Goal: Task Accomplishment & Management: Use online tool/utility

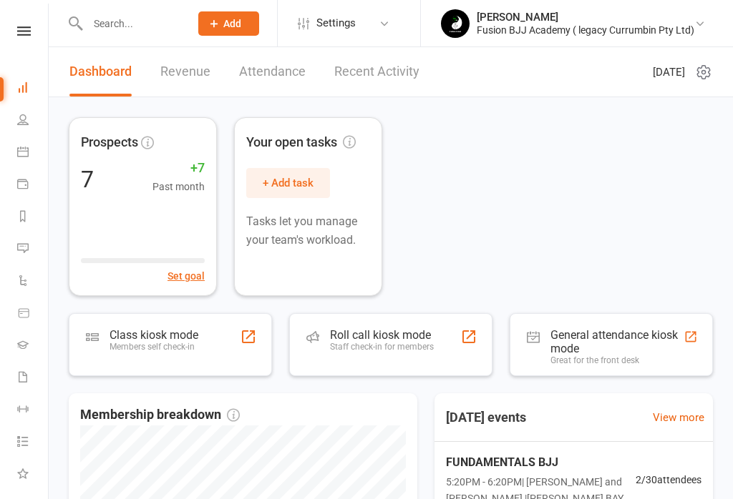
click at [582, 333] on div "General attendance kiosk mode" at bounding box center [616, 341] width 133 height 27
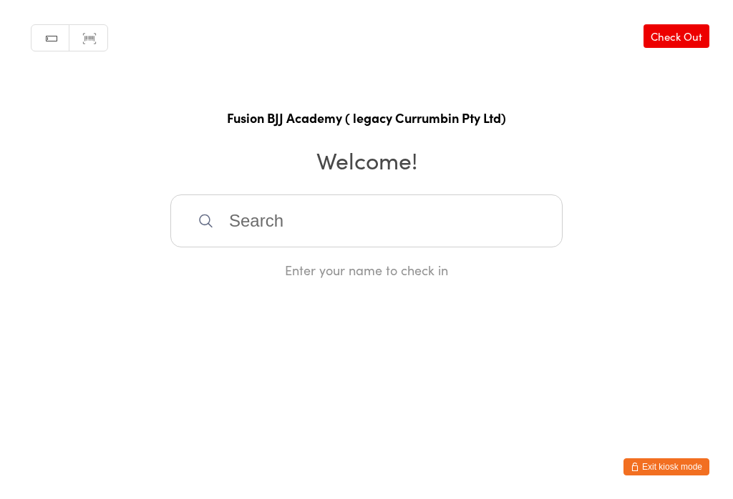
click at [293, 221] on input "search" at bounding box center [366, 221] width 392 height 53
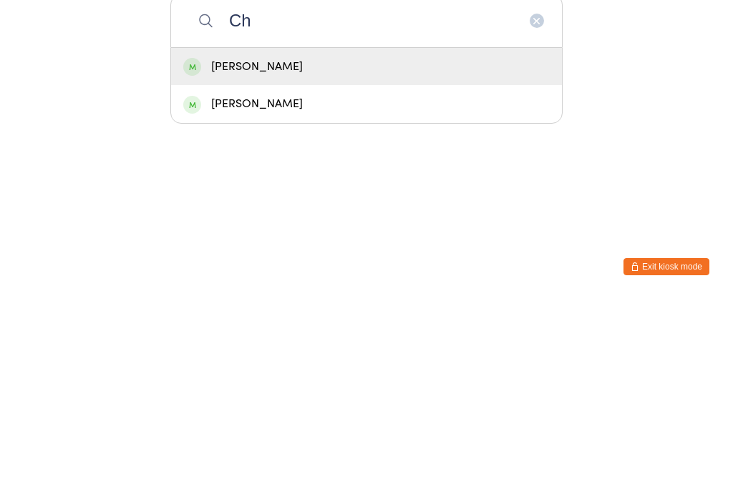
type input "Ch"
click at [270, 258] on div "[PERSON_NAME]" at bounding box center [366, 267] width 366 height 19
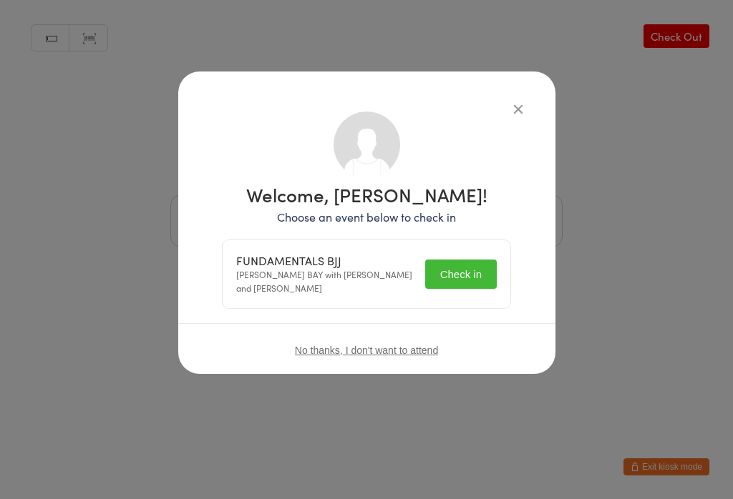
click at [451, 265] on button "Check in" at bounding box center [461, 274] width 72 height 29
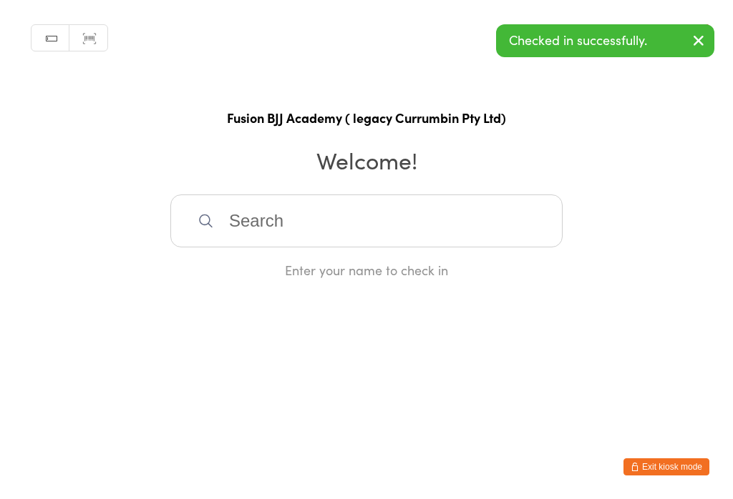
click at [290, 219] on input "search" at bounding box center [366, 221] width 392 height 53
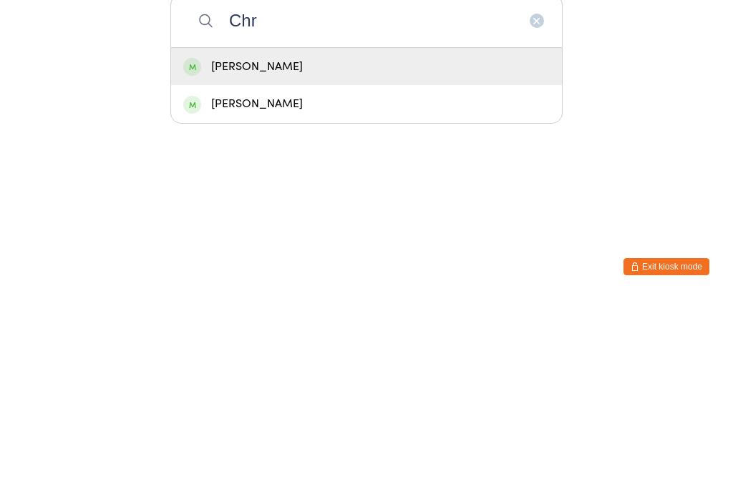
type input "Chr"
click at [236, 258] on div "[PERSON_NAME]" at bounding box center [366, 267] width 366 height 19
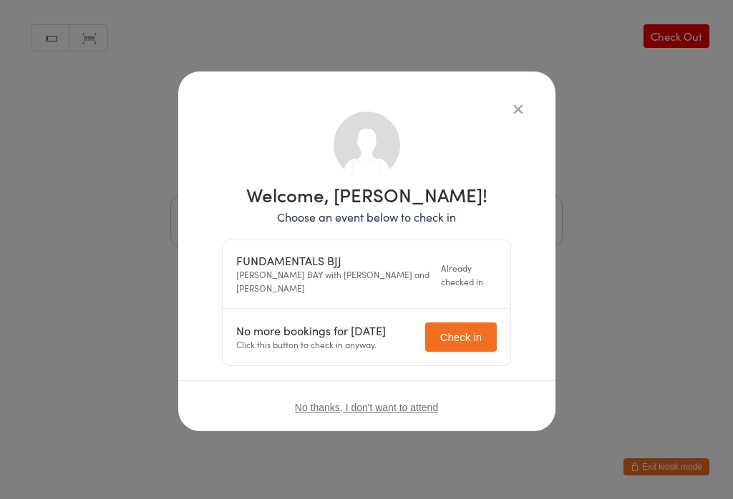
click at [456, 328] on button "Check in" at bounding box center [461, 337] width 72 height 29
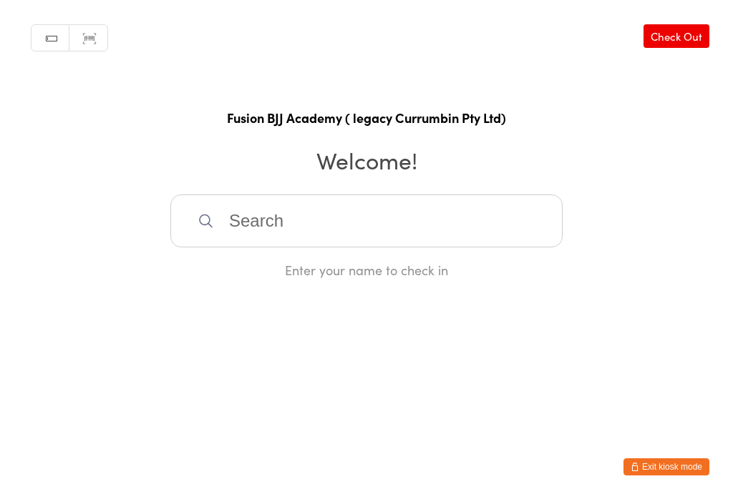
click at [328, 213] on input "search" at bounding box center [366, 221] width 392 height 53
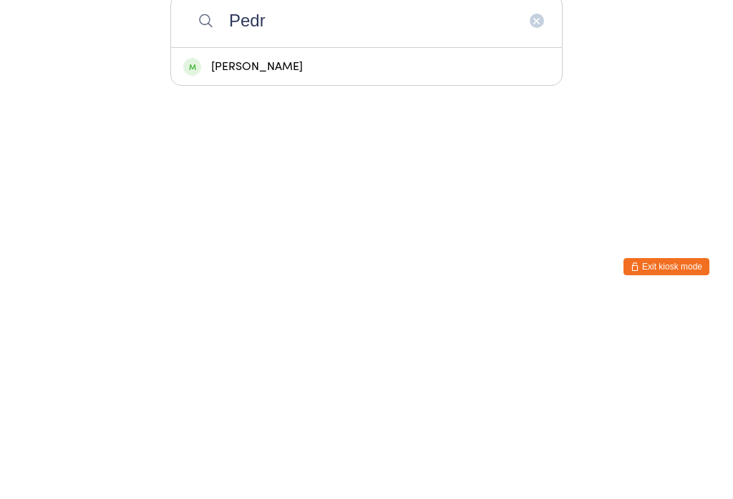
type input "Pedr"
click at [316, 258] on div "[PERSON_NAME]" at bounding box center [366, 267] width 366 height 19
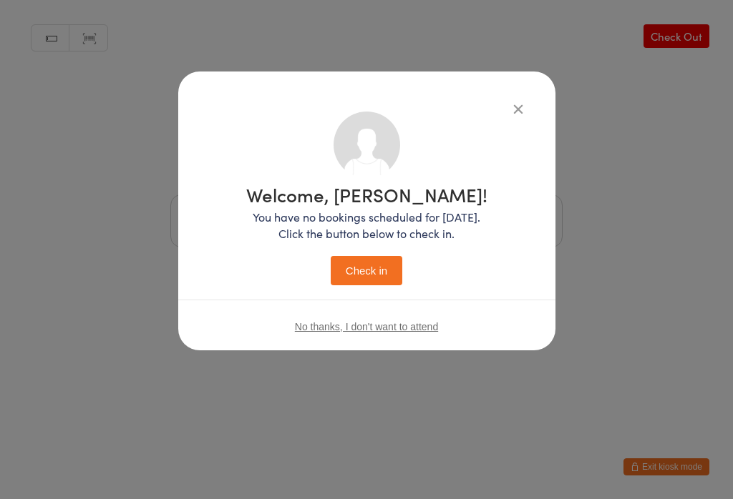
click at [389, 261] on button "Check in" at bounding box center [367, 270] width 72 height 29
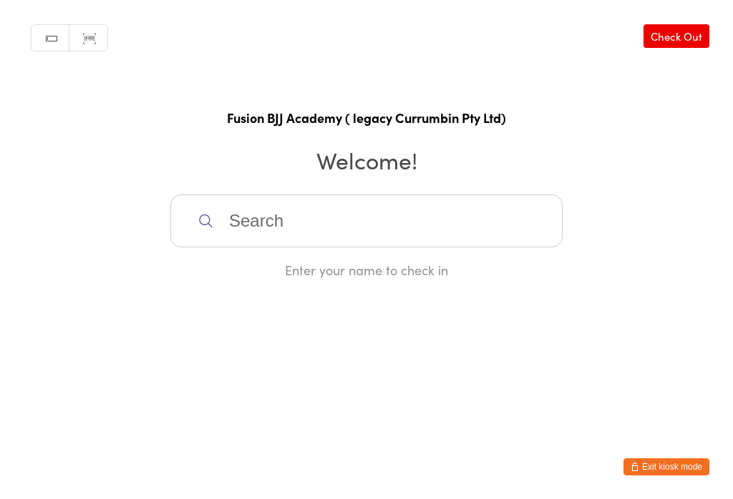
click at [673, 466] on button "Exit kiosk mode" at bounding box center [666, 467] width 86 height 17
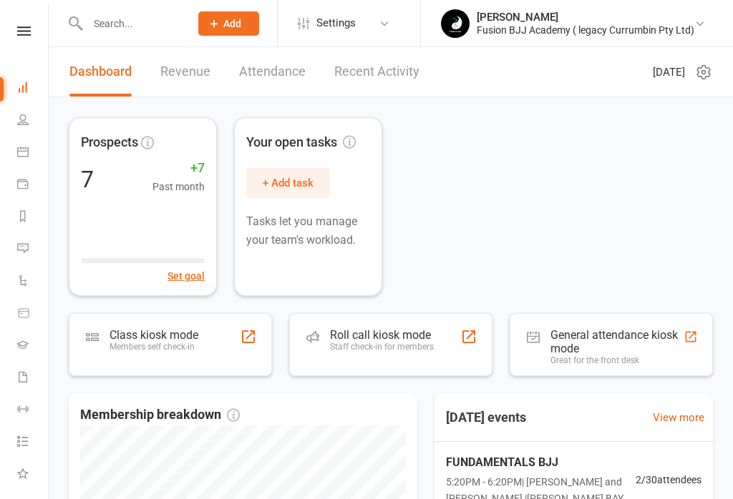
click at [25, 124] on icon at bounding box center [22, 119] width 11 height 11
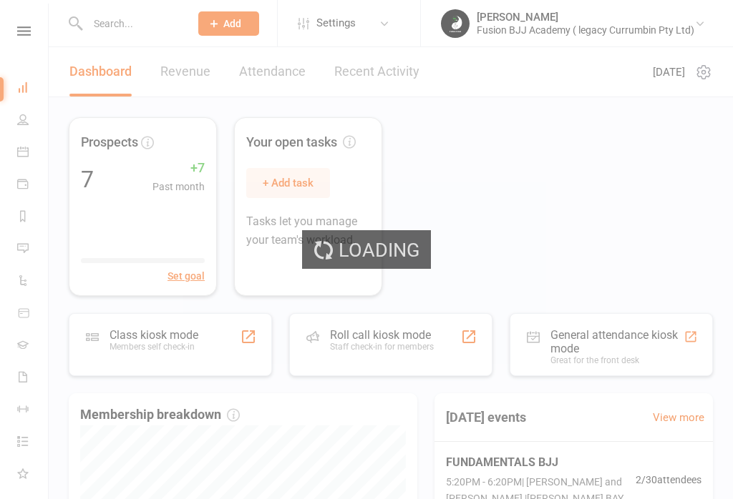
select select "50"
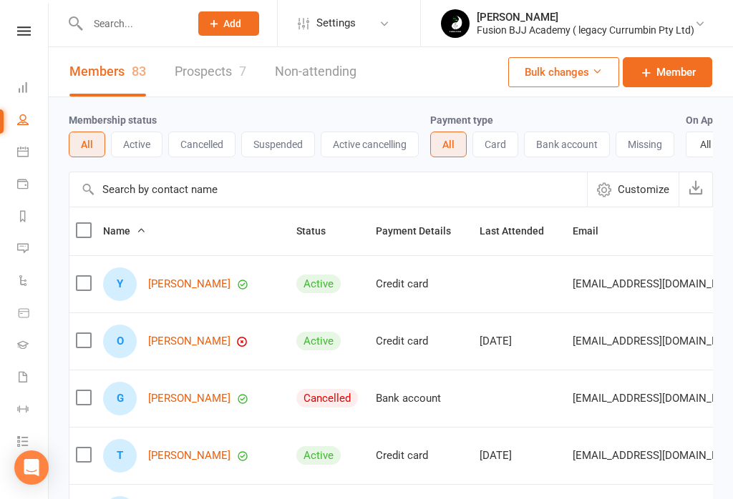
click at [212, 76] on link "Prospects 7" at bounding box center [211, 71] width 72 height 49
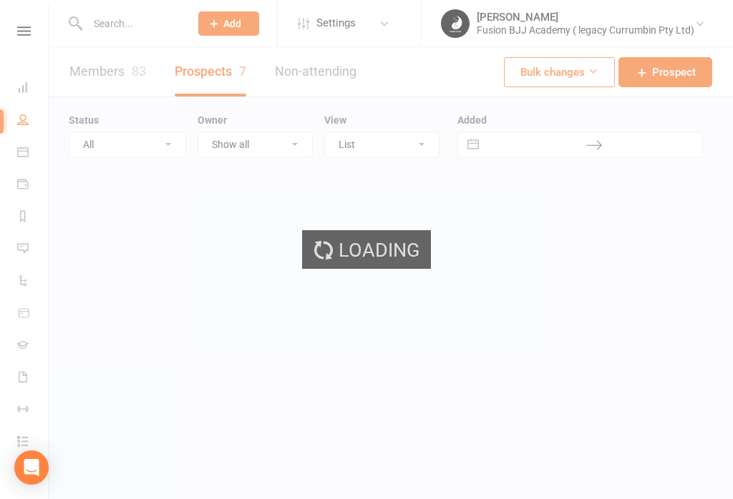
select select "25"
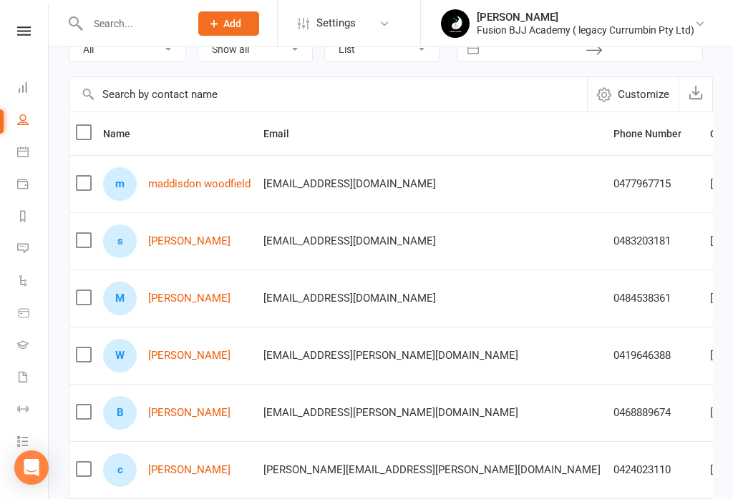
scroll to position [94, 0]
click at [208, 189] on link "maddisdon woodfield" at bounding box center [199, 185] width 102 height 12
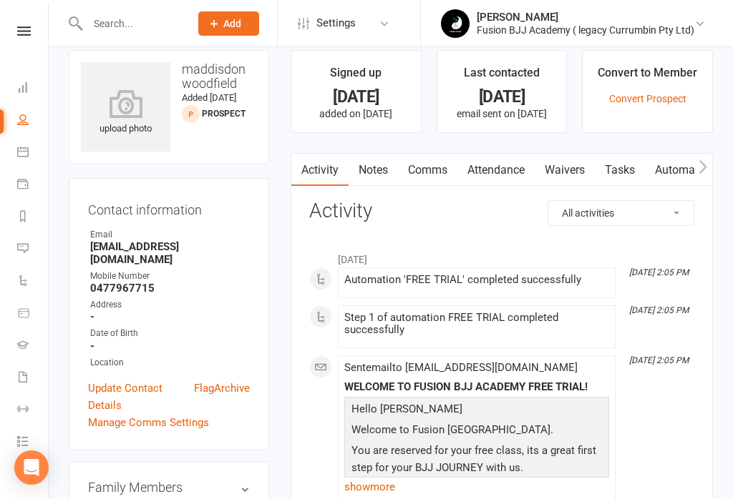
scroll to position [16, 0]
click at [573, 180] on link "Waivers" at bounding box center [564, 171] width 60 height 33
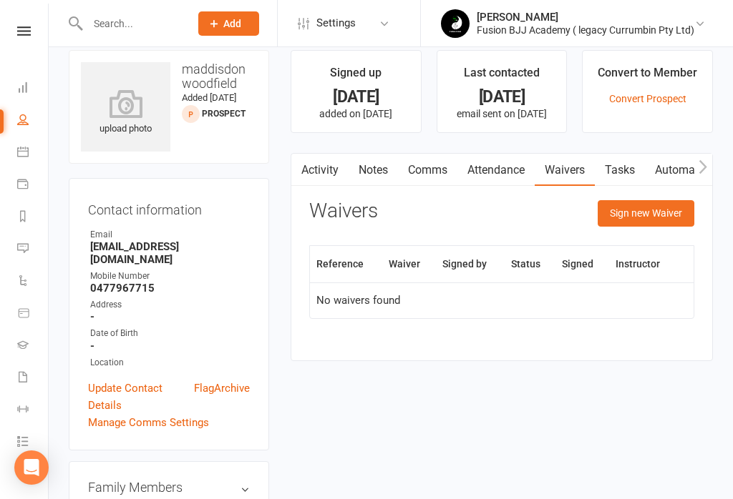
click at [648, 212] on button "Sign new Waiver" at bounding box center [645, 213] width 97 height 26
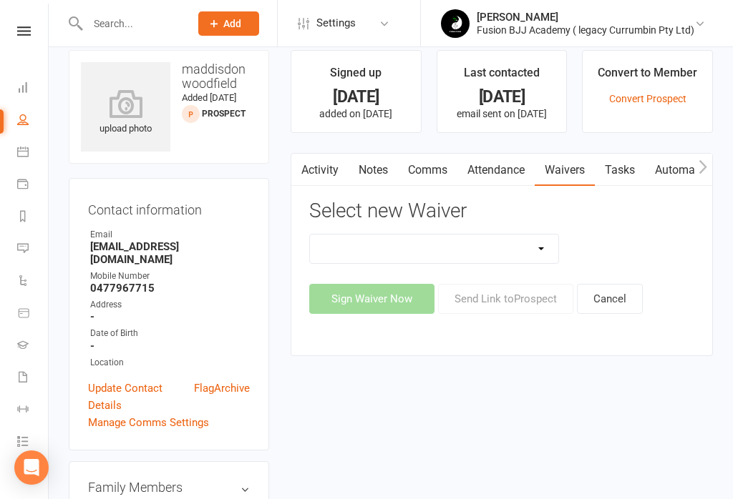
click at [421, 247] on select "Important Information Payment update Prospect" at bounding box center [434, 249] width 248 height 29
select select "13317"
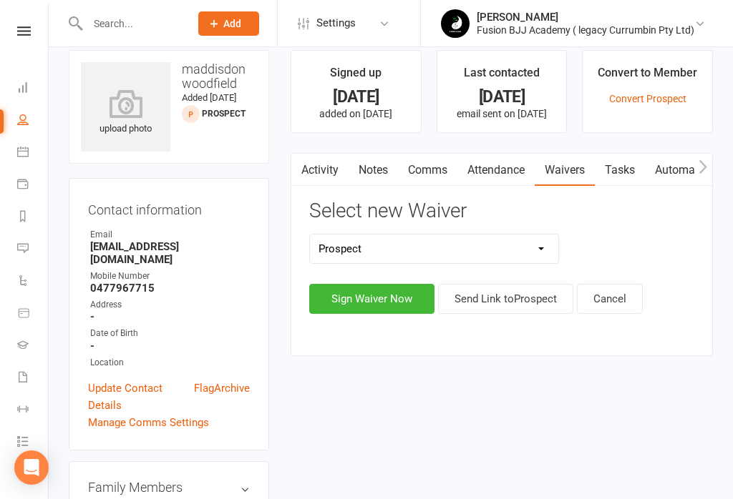
click at [378, 306] on button "Sign Waiver Now" at bounding box center [371, 299] width 125 height 30
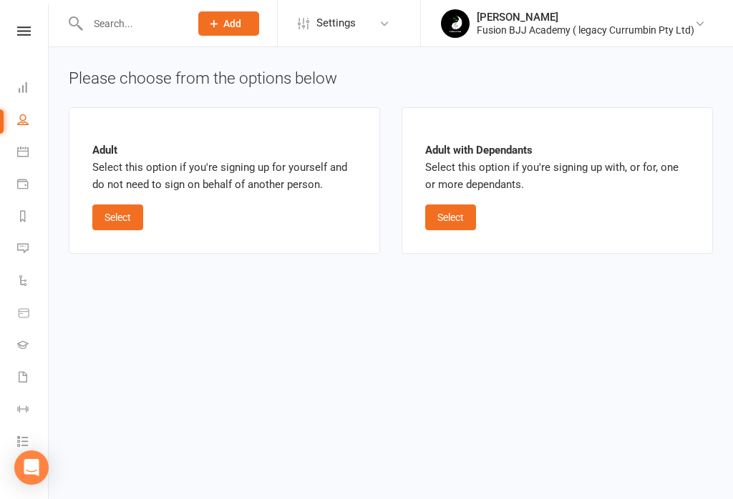
click at [112, 220] on button "Select" at bounding box center [117, 218] width 51 height 26
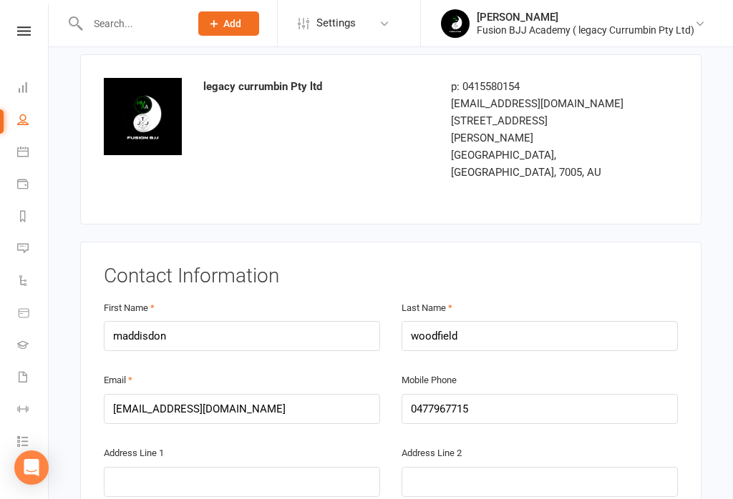
scroll to position [79, 0]
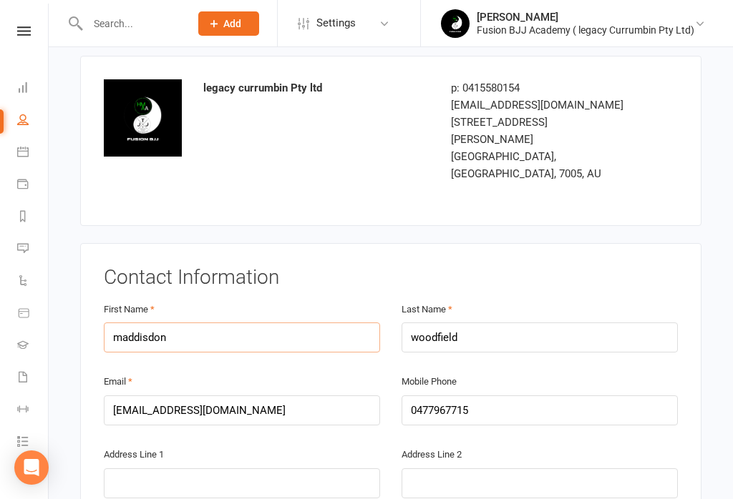
click at [199, 323] on input "maddisdon" at bounding box center [242, 338] width 276 height 30
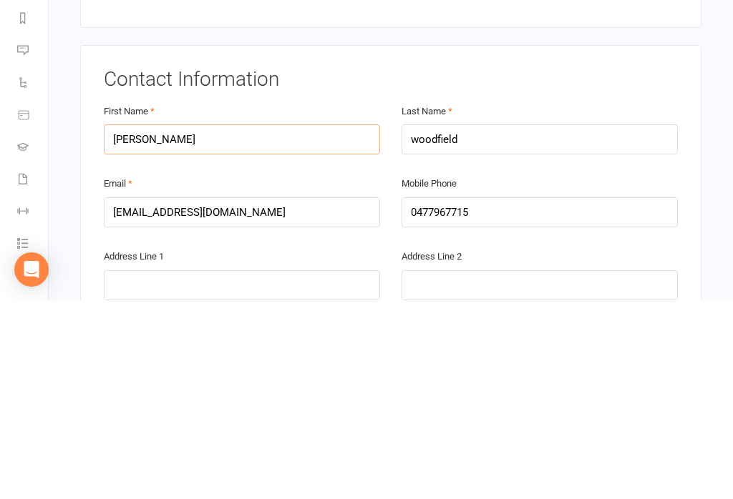
type input "maddison"
click at [673, 267] on div "Contact Information First Name maddison Last Name woodfield Email maddisonwoodf…" at bounding box center [391, 466] width 574 height 398
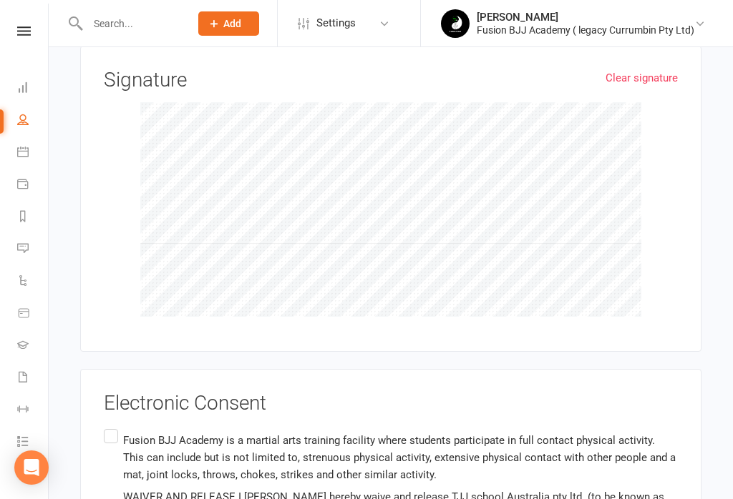
scroll to position [734, 0]
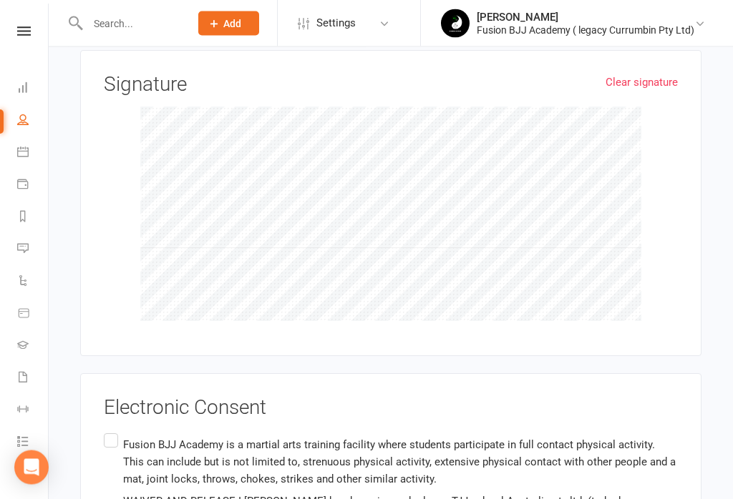
click at [105, 431] on input "Fusion BJJ Academy is a martial arts training facility where students participa…" at bounding box center [108, 431] width 9 height 0
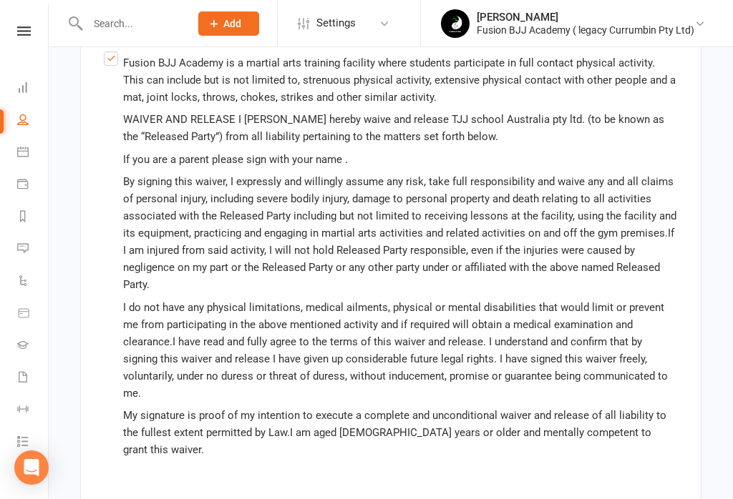
scroll to position [1133, 0]
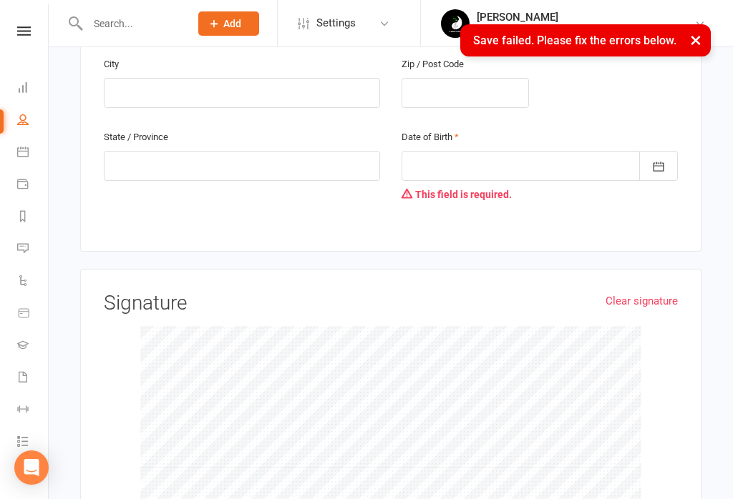
scroll to position [471, 0]
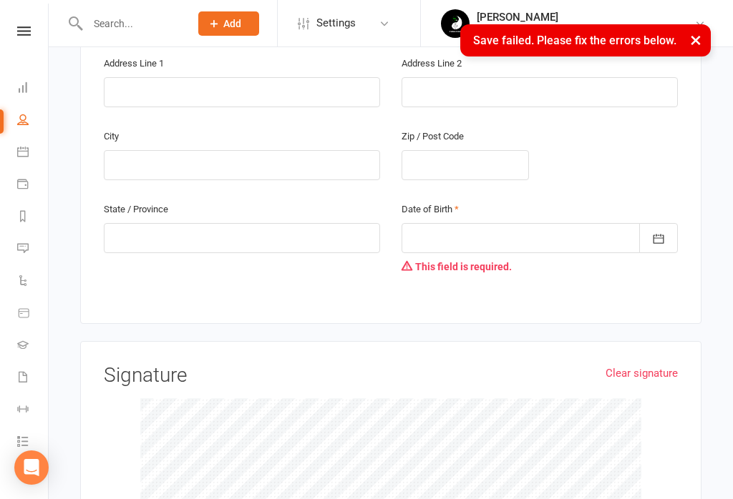
click at [494, 223] on div at bounding box center [539, 238] width 276 height 30
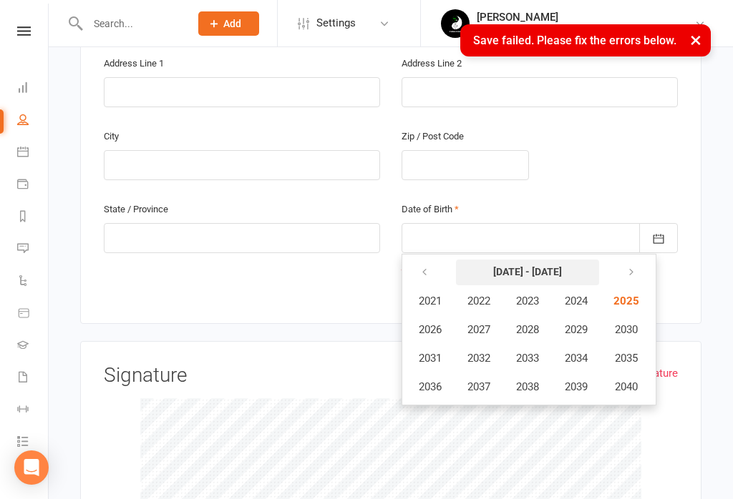
click at [519, 266] on strong "2021 - 2040" at bounding box center [527, 271] width 69 height 11
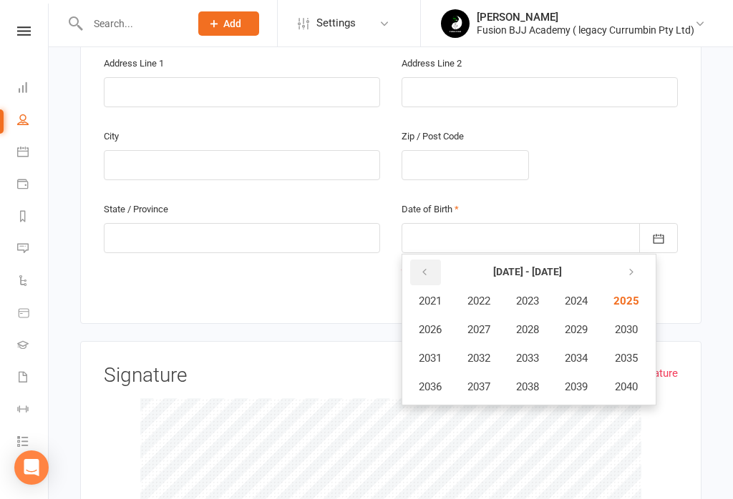
click at [432, 260] on button "button" at bounding box center [425, 273] width 31 height 26
click at [427, 267] on icon "button" at bounding box center [424, 272] width 10 height 11
click at [633, 267] on icon "button" at bounding box center [628, 272] width 10 height 11
click at [535, 295] on span "2003" at bounding box center [527, 301] width 23 height 13
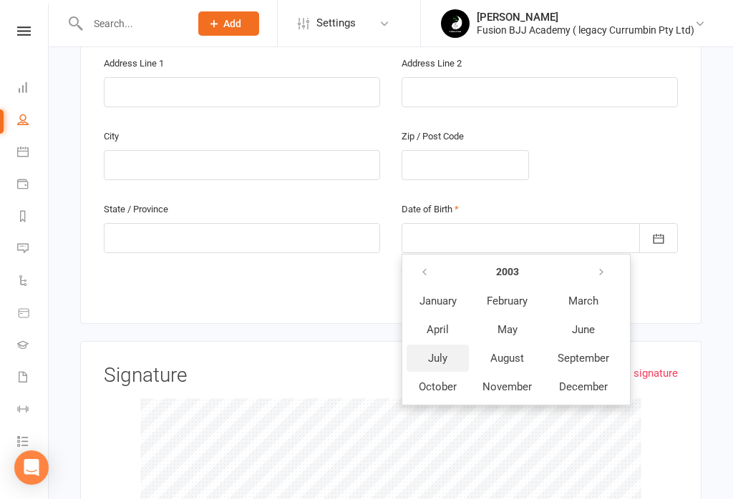
click at [436, 352] on span "July" at bounding box center [437, 358] width 19 height 13
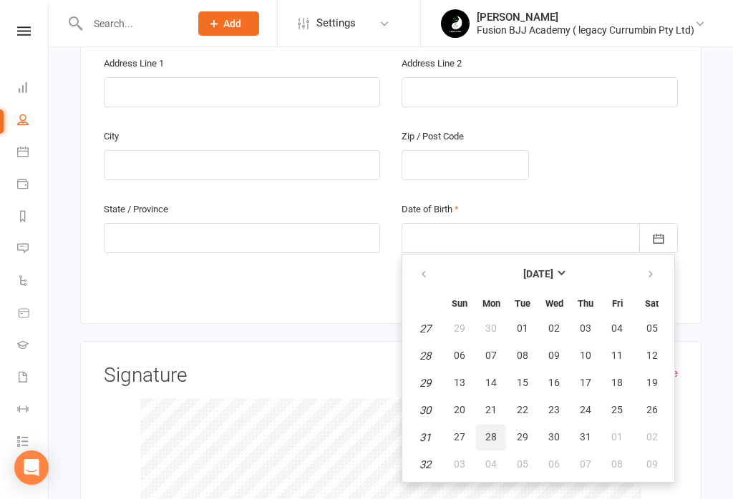
click at [488, 431] on span "28" at bounding box center [490, 436] width 11 height 11
type input "28 Jul 2003"
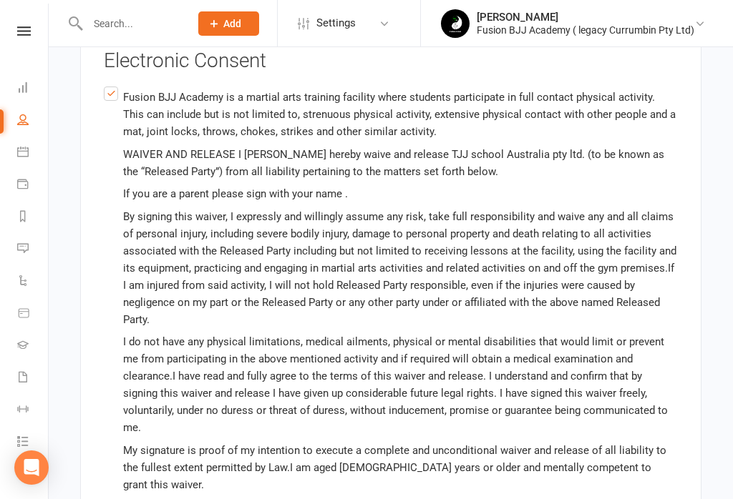
scroll to position [1160, 0]
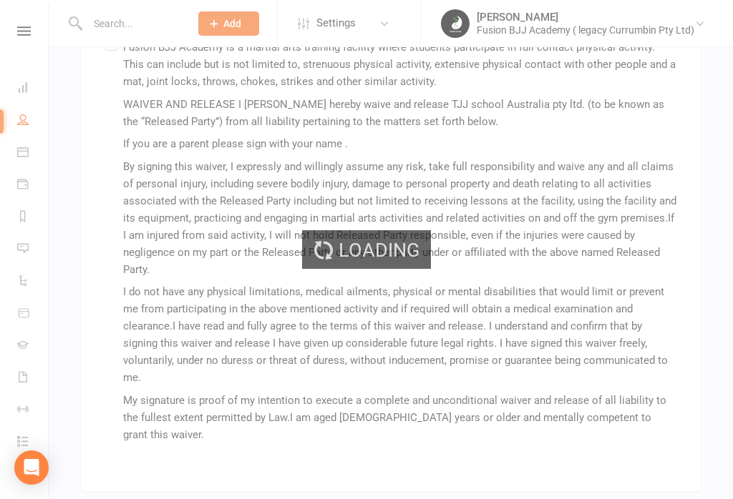
scroll to position [1133, 0]
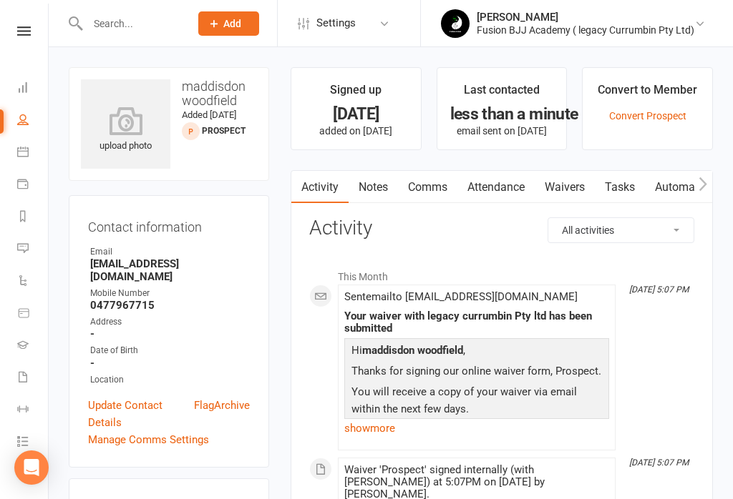
click at [22, 34] on icon at bounding box center [24, 30] width 14 height 9
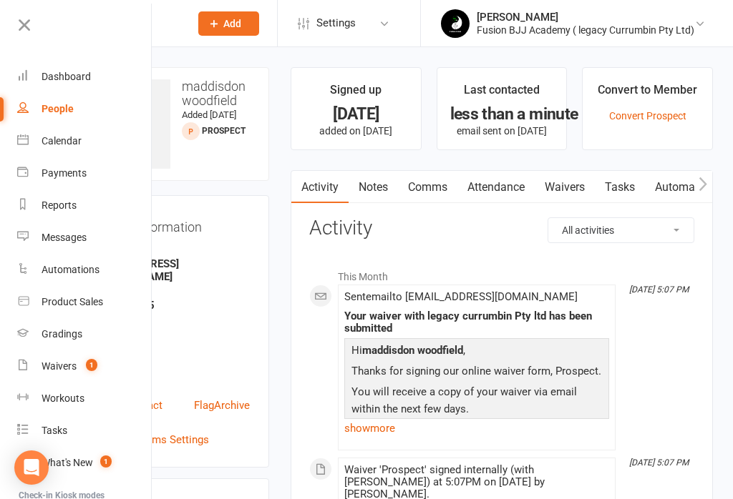
click at [26, 20] on icon at bounding box center [24, 25] width 20 height 20
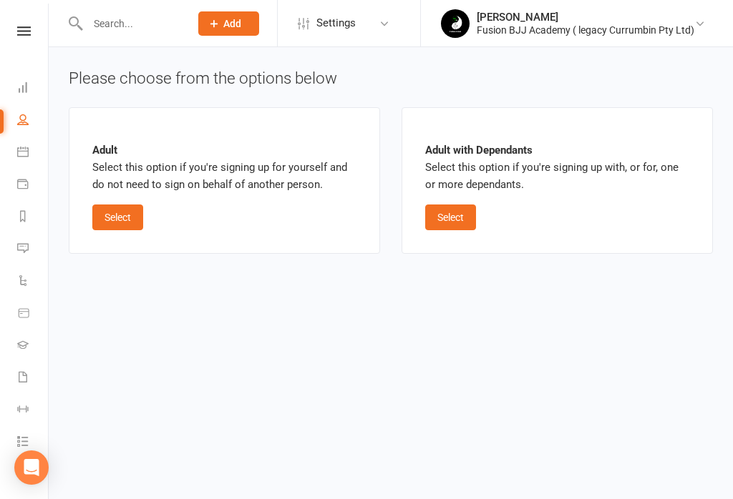
click at [85, 34] on div at bounding box center [124, 23] width 111 height 47
click at [17, 83] on icon at bounding box center [22, 87] width 11 height 11
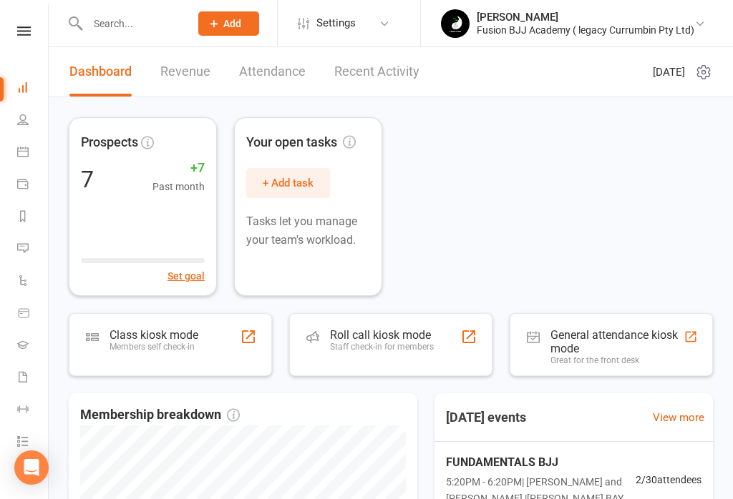
click at [174, 357] on div "Class kiosk mode Members self check-in" at bounding box center [153, 346] width 89 height 37
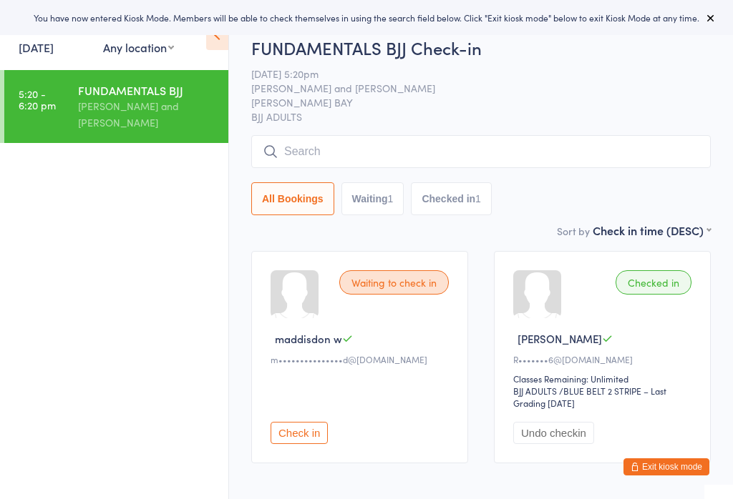
click at [319, 146] on input "search" at bounding box center [480, 151] width 459 height 33
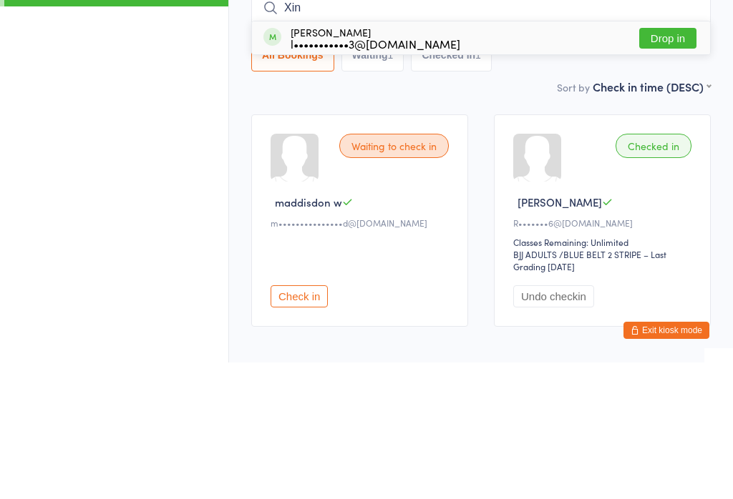
type input "Xin"
click at [374, 175] on div "l•••••••••••3@gmail.com" at bounding box center [375, 180] width 170 height 11
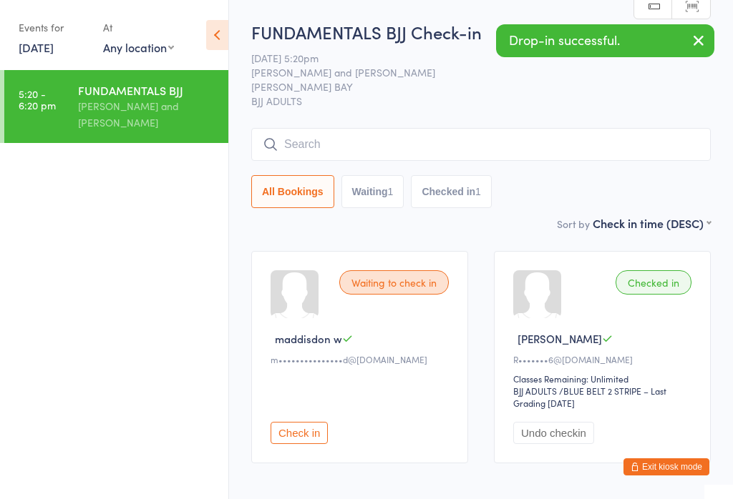
click at [446, 145] on input "search" at bounding box center [480, 144] width 459 height 33
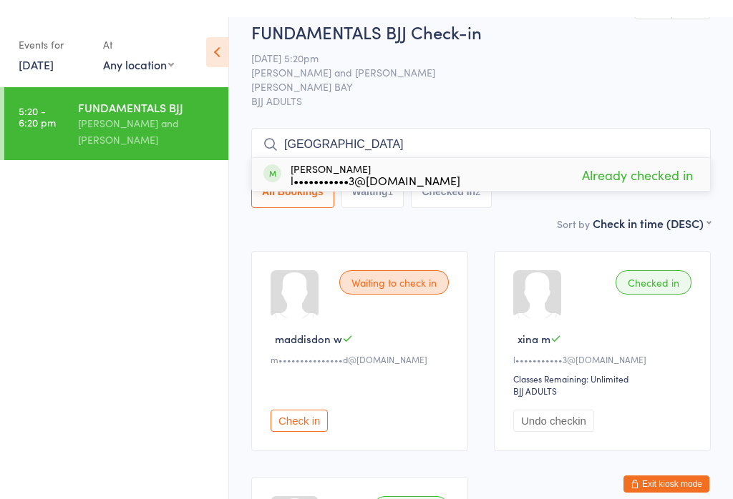
scroll to position [16, 0]
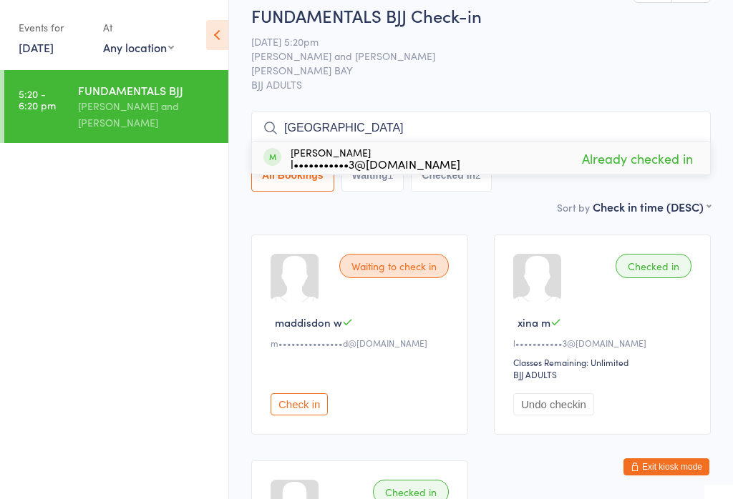
click at [590, 69] on span "[PERSON_NAME] BAY" at bounding box center [469, 70] width 437 height 14
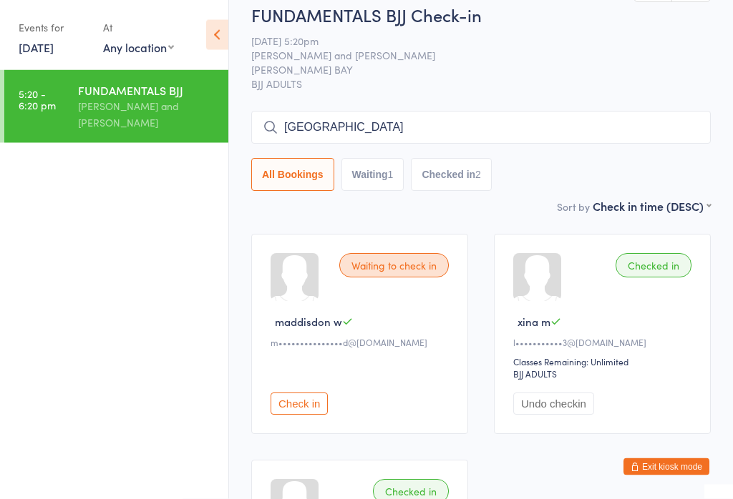
click at [404, 263] on div "Waiting to check in" at bounding box center [393, 266] width 109 height 24
click at [291, 416] on button "Check in" at bounding box center [298, 404] width 57 height 22
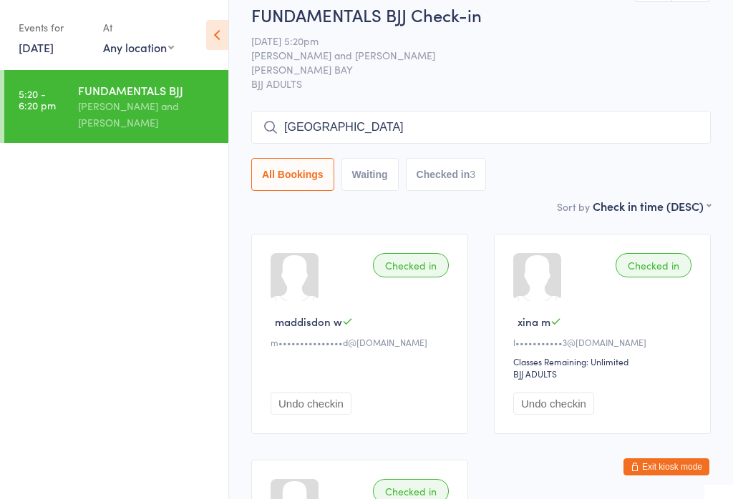
click at [219, 40] on icon at bounding box center [217, 35] width 22 height 30
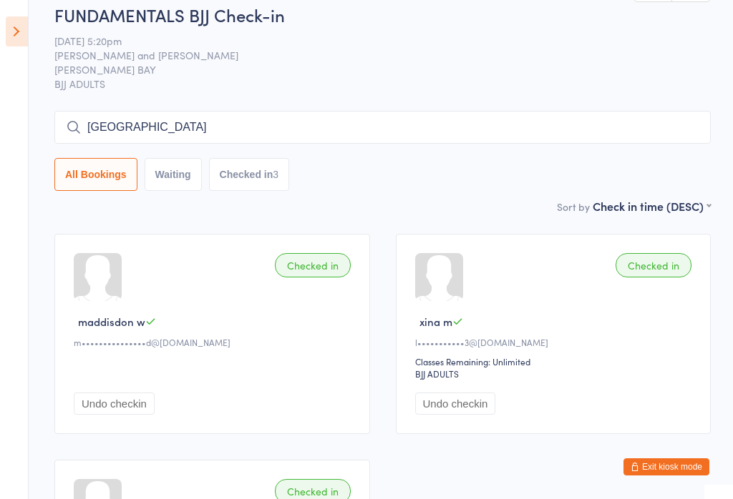
click at [24, 31] on icon at bounding box center [17, 31] width 22 height 30
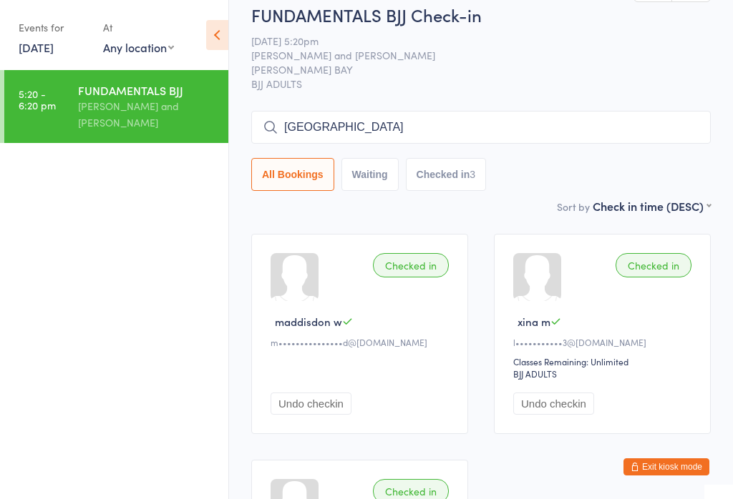
scroll to position [0, 0]
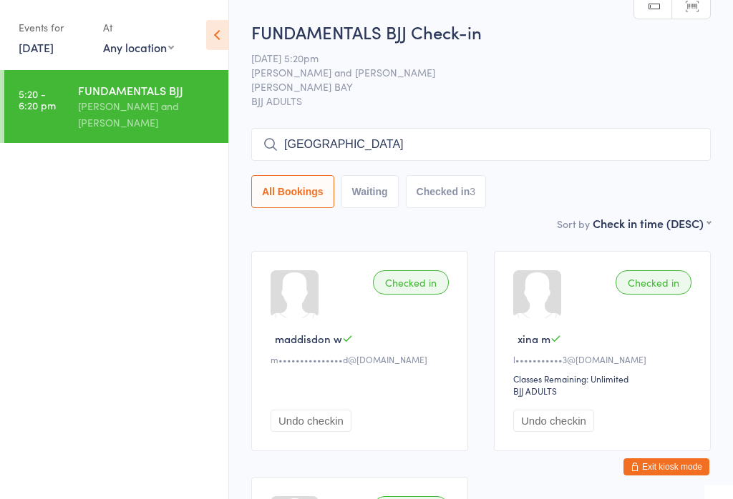
click at [346, 145] on input "Xina" at bounding box center [480, 144] width 459 height 33
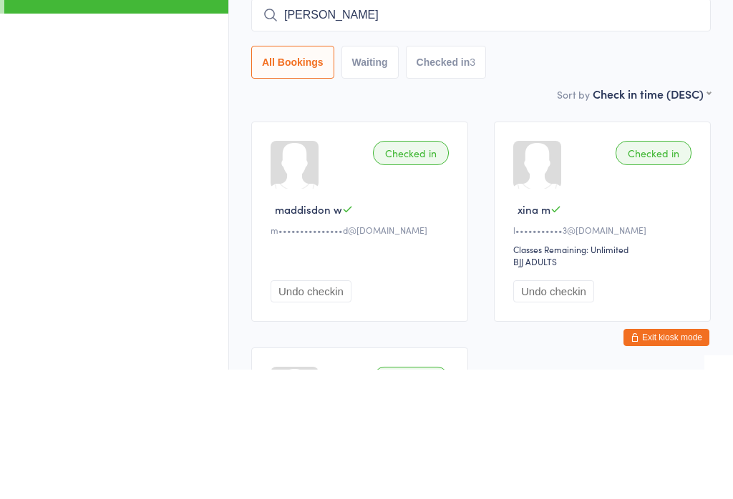
type input "X"
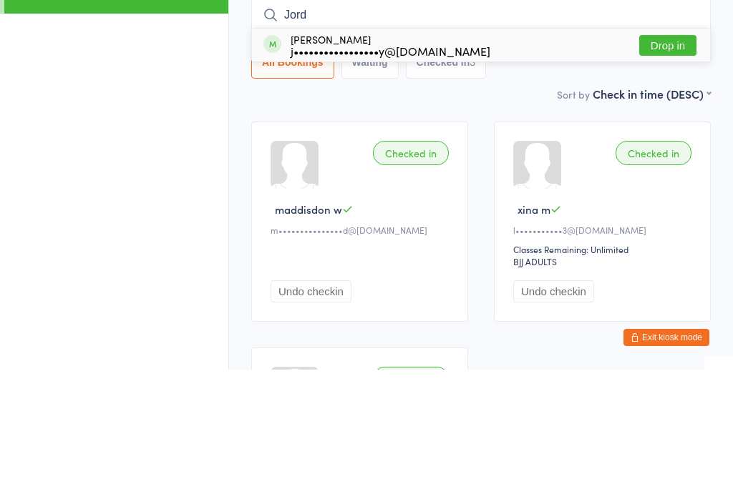
type input "Jord"
click at [684, 165] on button "Drop in" at bounding box center [667, 175] width 57 height 21
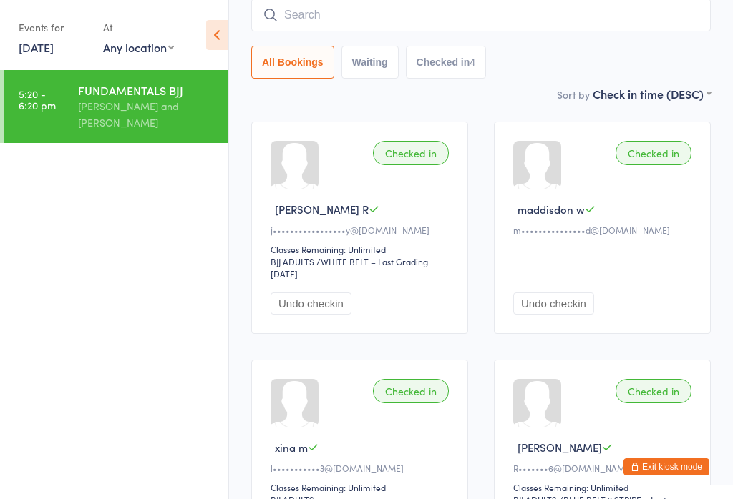
click at [341, 21] on input "search" at bounding box center [480, 15] width 459 height 33
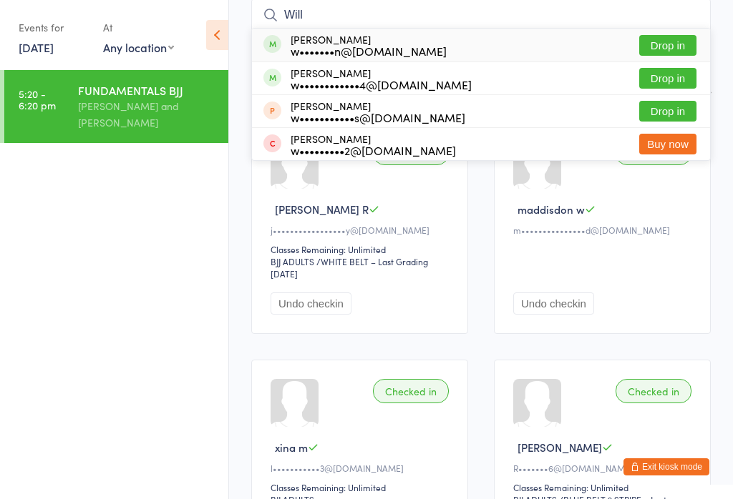
type input "Will"
click at [670, 41] on button "Drop in" at bounding box center [667, 45] width 57 height 21
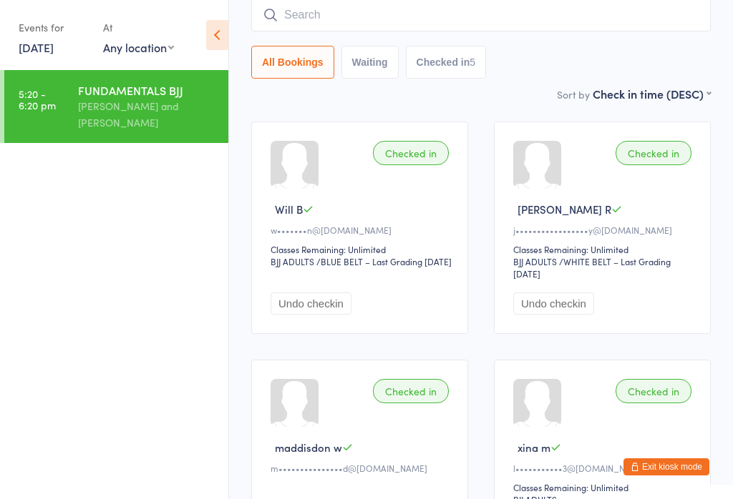
click at [381, 21] on input "search" at bounding box center [480, 15] width 459 height 33
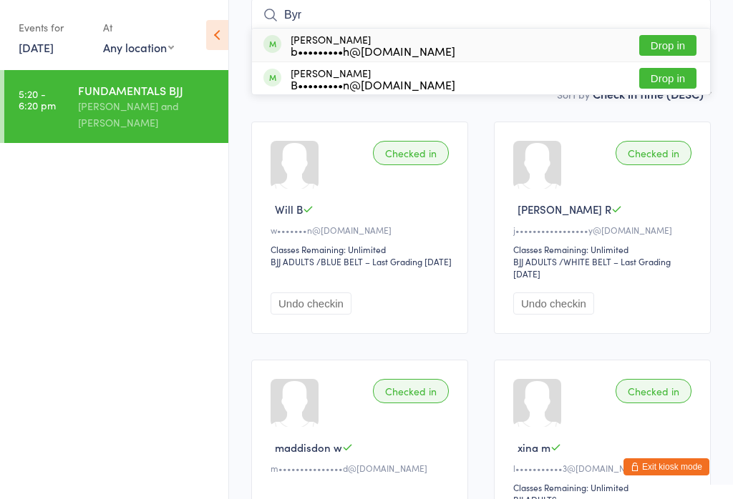
type input "Byr"
click at [662, 79] on button "Drop in" at bounding box center [667, 78] width 57 height 21
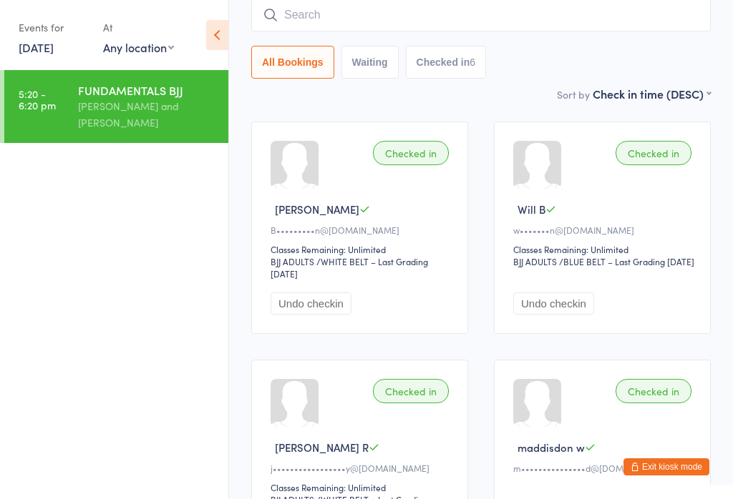
click at [494, 14] on input "search" at bounding box center [480, 15] width 459 height 33
type input "T"
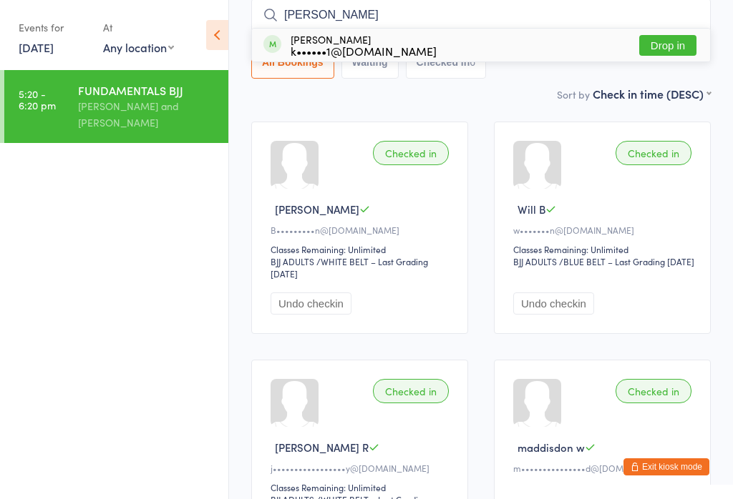
scroll to position [0, 0]
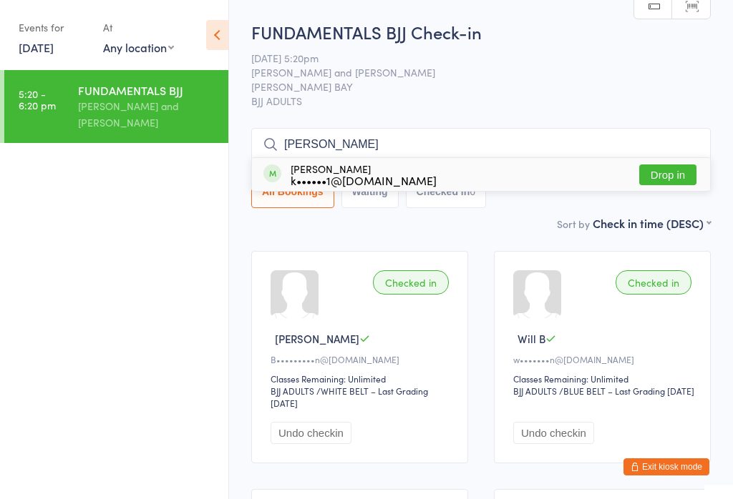
type input "Koshik"
click at [464, 172] on div "koshik Thapa k••••••1@gmail.com Drop in" at bounding box center [481, 174] width 458 height 33
